Goal: Contribute content

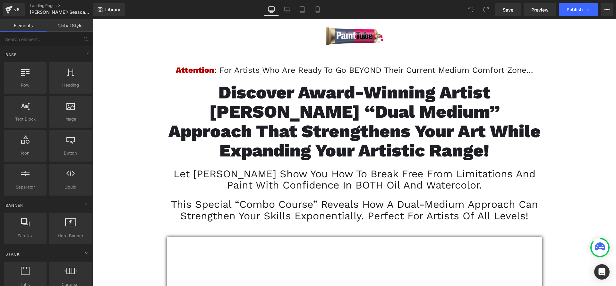
scroll to position [65, 0]
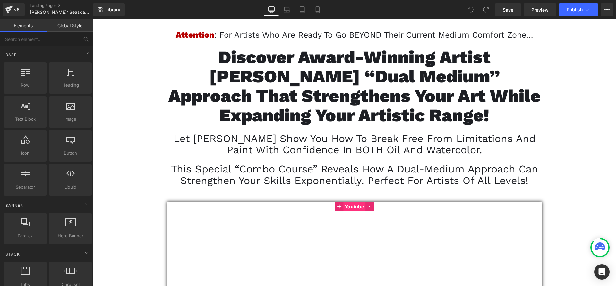
click at [353, 209] on span "Youtube" at bounding box center [354, 207] width 22 height 10
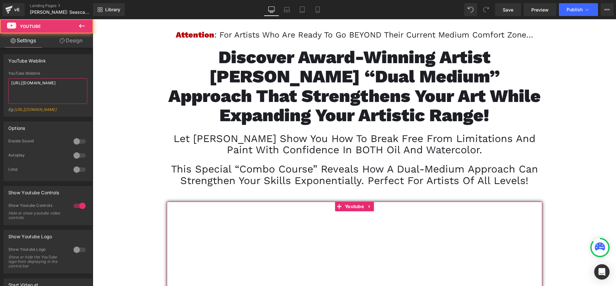
click at [68, 87] on textarea "[URL][DOMAIN_NAME]" at bounding box center [47, 91] width 79 height 26
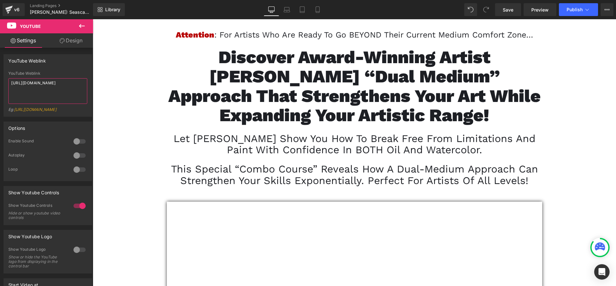
paste textarea "5GI7t6EPVdg"
type textarea "[URL][DOMAIN_NAME]"
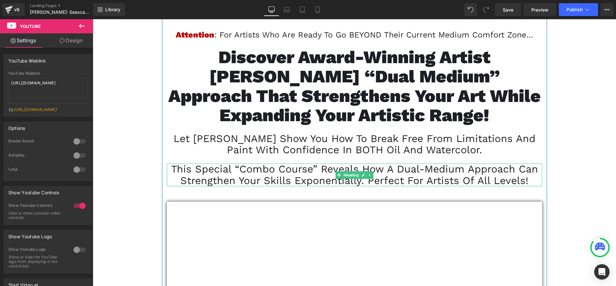
click at [328, 180] on span "This special “combo course” reveals how a dual-medium approach can strengthen y…" at bounding box center [354, 174] width 367 height 23
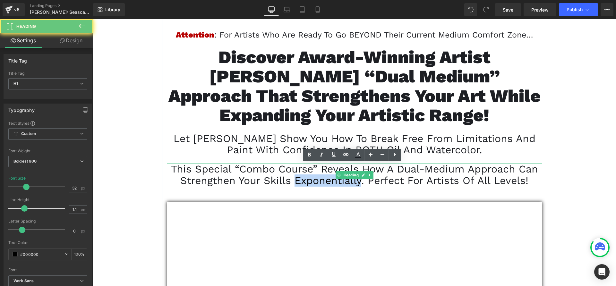
click at [328, 180] on span "This special “combo course” reveals how a dual-medium approach can strengthen y…" at bounding box center [354, 174] width 367 height 23
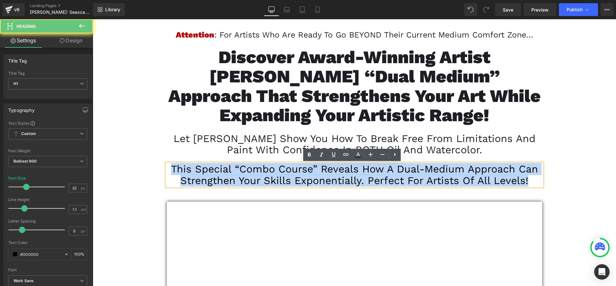
click at [328, 180] on span "This special “combo course” reveals how a dual-medium approach can strengthen y…" at bounding box center [354, 174] width 367 height 23
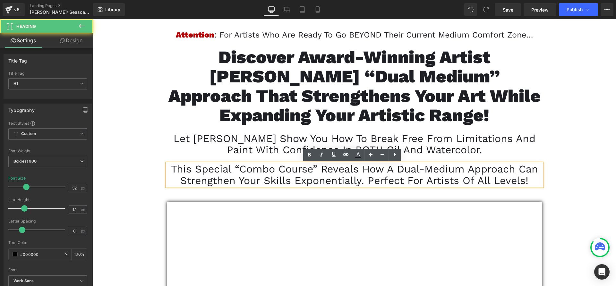
click at [243, 148] on span "Let [PERSON_NAME] show you how to break free from limitations and paint with co…" at bounding box center [355, 144] width 362 height 23
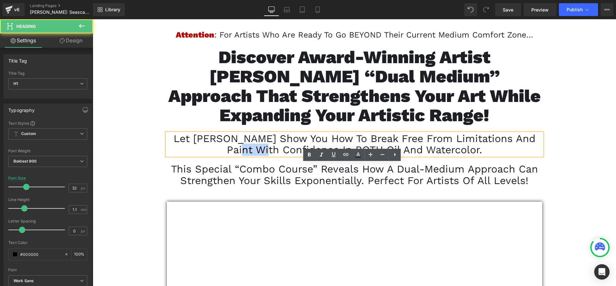
click at [243, 148] on span "Let [PERSON_NAME] show you how to break free from limitations and paint with co…" at bounding box center [355, 144] width 362 height 23
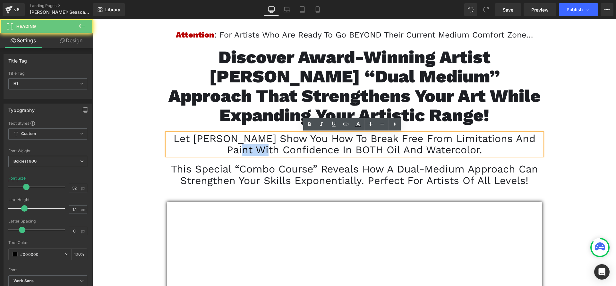
click at [243, 148] on span "Let [PERSON_NAME] show you how to break free from limitations and paint with co…" at bounding box center [355, 144] width 362 height 23
copy span "Let [PERSON_NAME] show you how to break free from limitations and paint with co…"
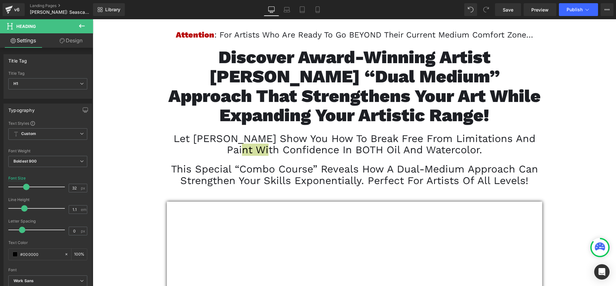
click at [608, 0] on div "Library Desktop Desktop Laptop Tablet Mobile Save Preview Publish Scheduled Vie…" at bounding box center [354, 9] width 523 height 19
click at [607, 8] on icon at bounding box center [607, 9] width 5 height 5
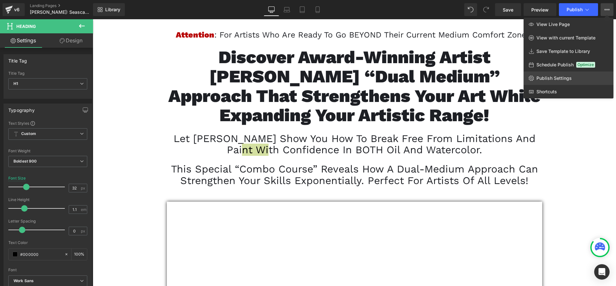
click at [552, 75] on span "Publish Settings" at bounding box center [554, 78] width 35 height 6
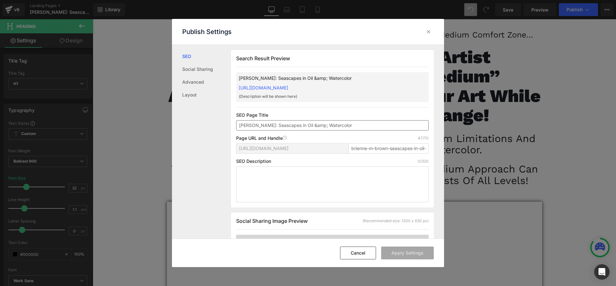
scroll to position [0, 0]
click at [346, 190] on textarea at bounding box center [332, 184] width 193 height 36
paste textarea "Let [PERSON_NAME] show you how to break free from limitations and paint with co…"
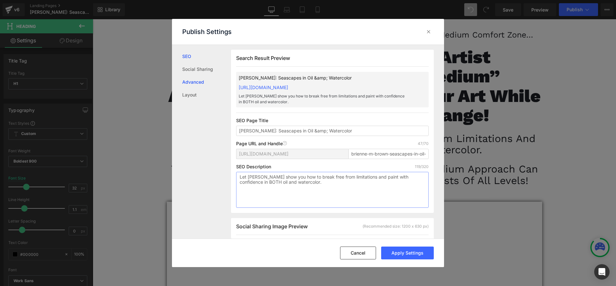
type textarea "Let [PERSON_NAME] show you how to break free from limitations and paint with co…"
click at [210, 84] on link "Advanced" at bounding box center [206, 82] width 49 height 13
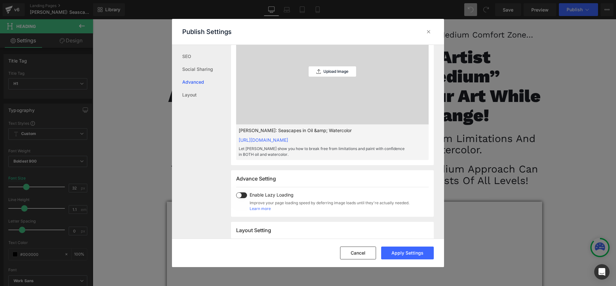
scroll to position [154, 0]
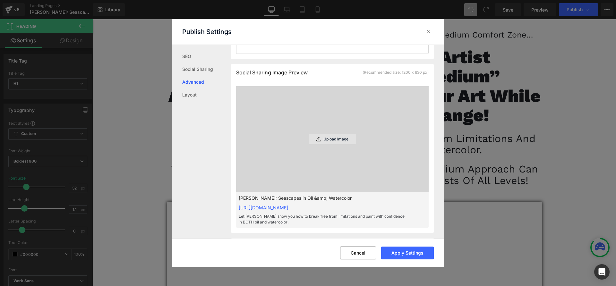
click at [342, 142] on p "Upload Image" at bounding box center [336, 139] width 25 height 4
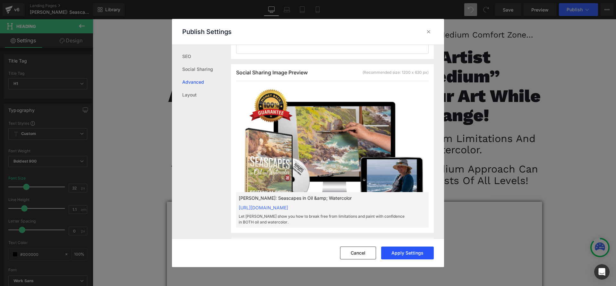
click at [411, 252] on button "Apply Settings" at bounding box center [407, 253] width 53 height 13
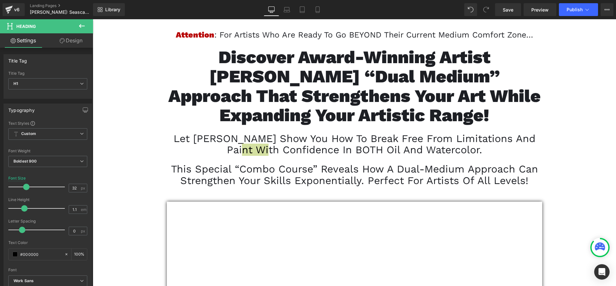
drag, startPoint x: 661, startPoint y: 161, endPoint x: 568, endPoint y: 141, distance: 94.8
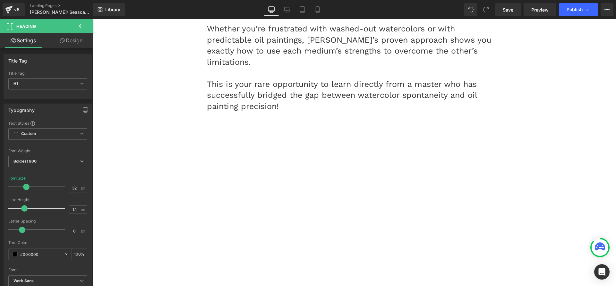
scroll to position [2371, 0]
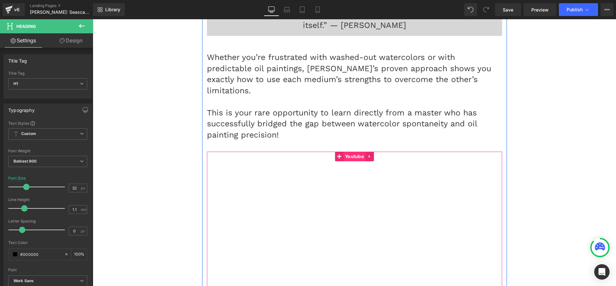
click at [361, 152] on span "Youtube" at bounding box center [354, 157] width 22 height 10
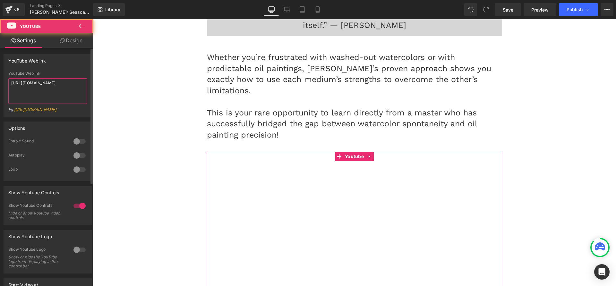
click at [47, 96] on textarea "[URL][DOMAIN_NAME]" at bounding box center [47, 91] width 79 height 26
paste textarea "sTF_M15UviE"
type textarea "[URL][DOMAIN_NAME]"
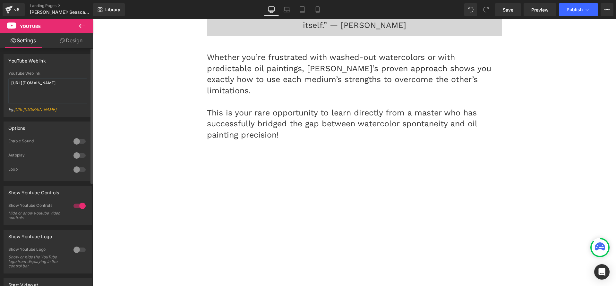
click at [62, 67] on div "YouTube Weblink YouTube Weblink [URL][DOMAIN_NAME] Eg: [URL][DOMAIN_NAME]" at bounding box center [48, 85] width 89 height 63
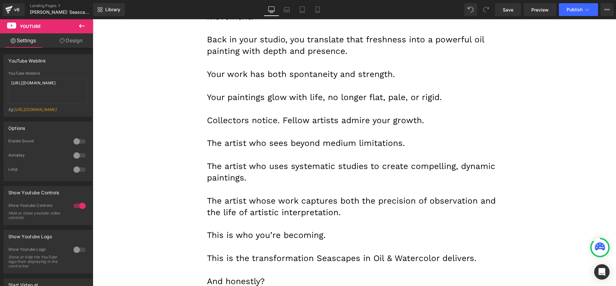
scroll to position [7659, 0]
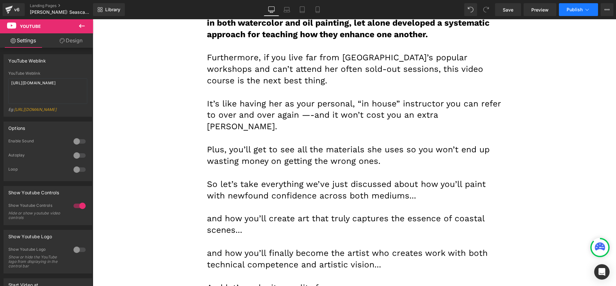
click at [564, 13] on button "Publish" at bounding box center [578, 9] width 39 height 13
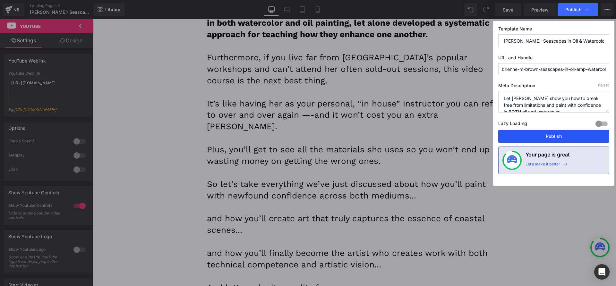
click at [539, 131] on button "Publish" at bounding box center [553, 136] width 111 height 13
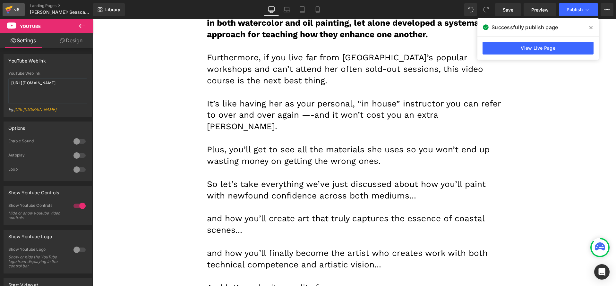
click at [15, 7] on div "v6" at bounding box center [17, 9] width 8 height 8
